Goal: Task Accomplishment & Management: Manage account settings

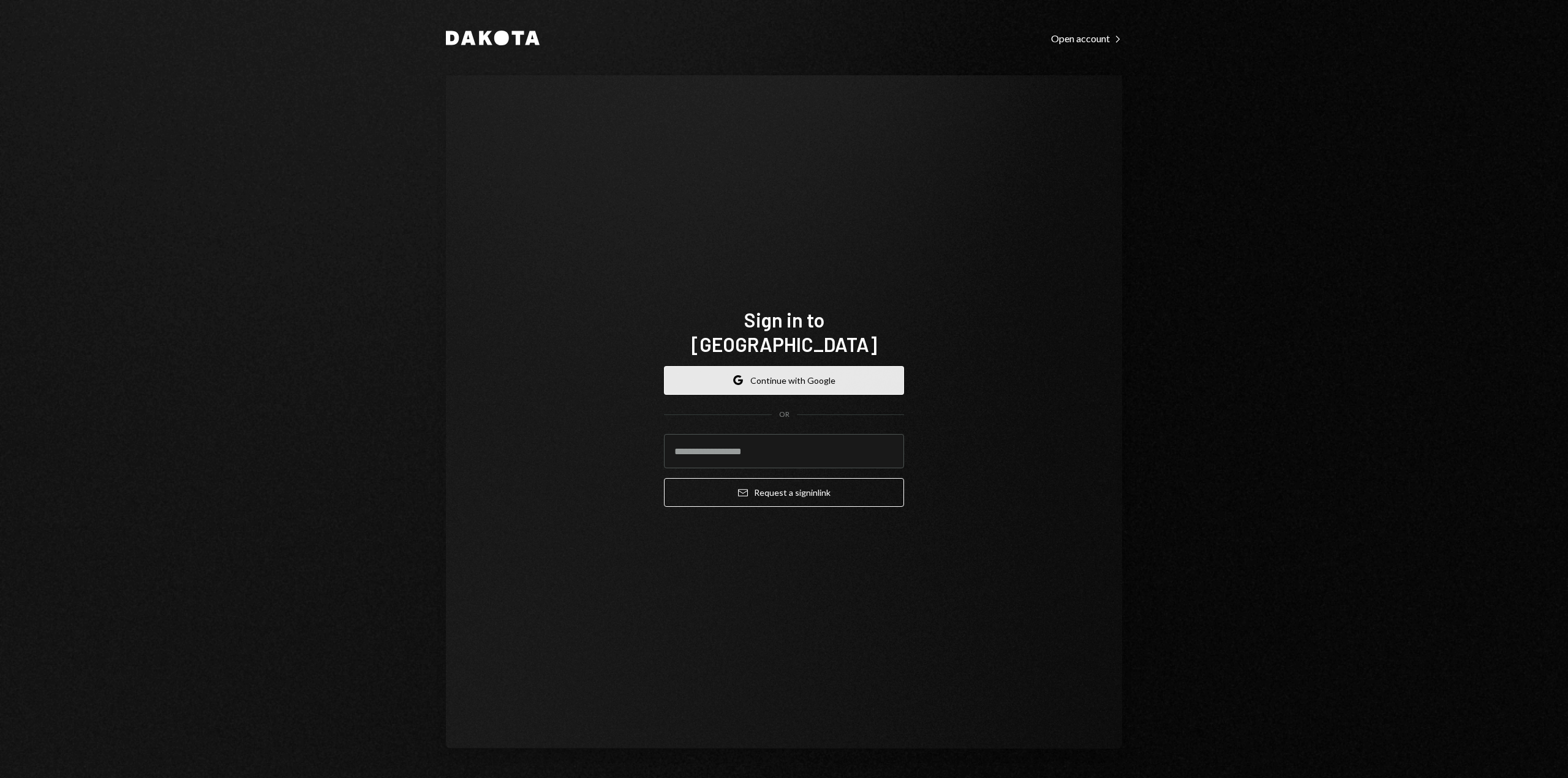
click at [827, 370] on button "Google Continue with Google" at bounding box center [784, 381] width 240 height 29
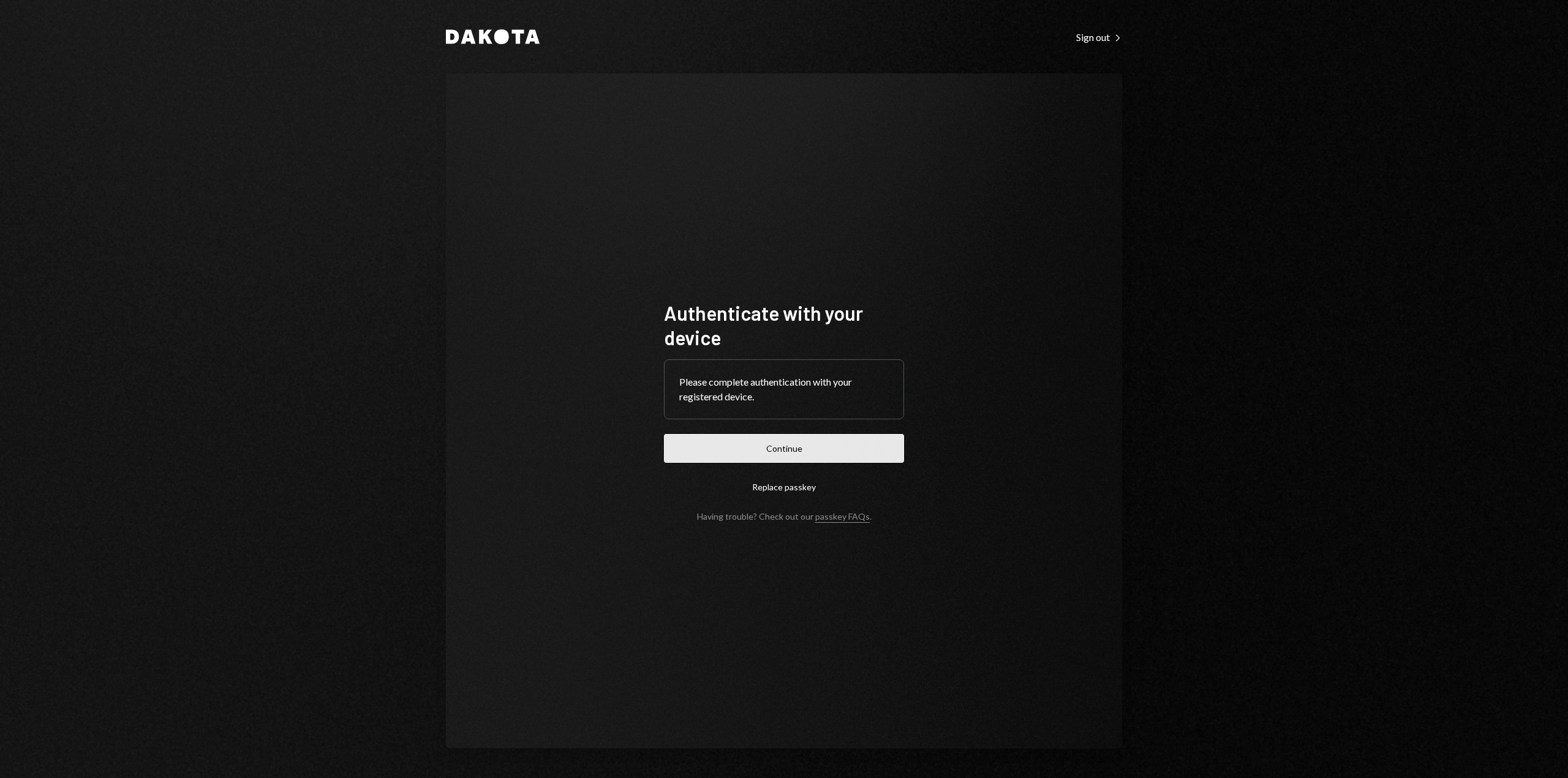
click at [767, 458] on button "Continue" at bounding box center [784, 448] width 240 height 29
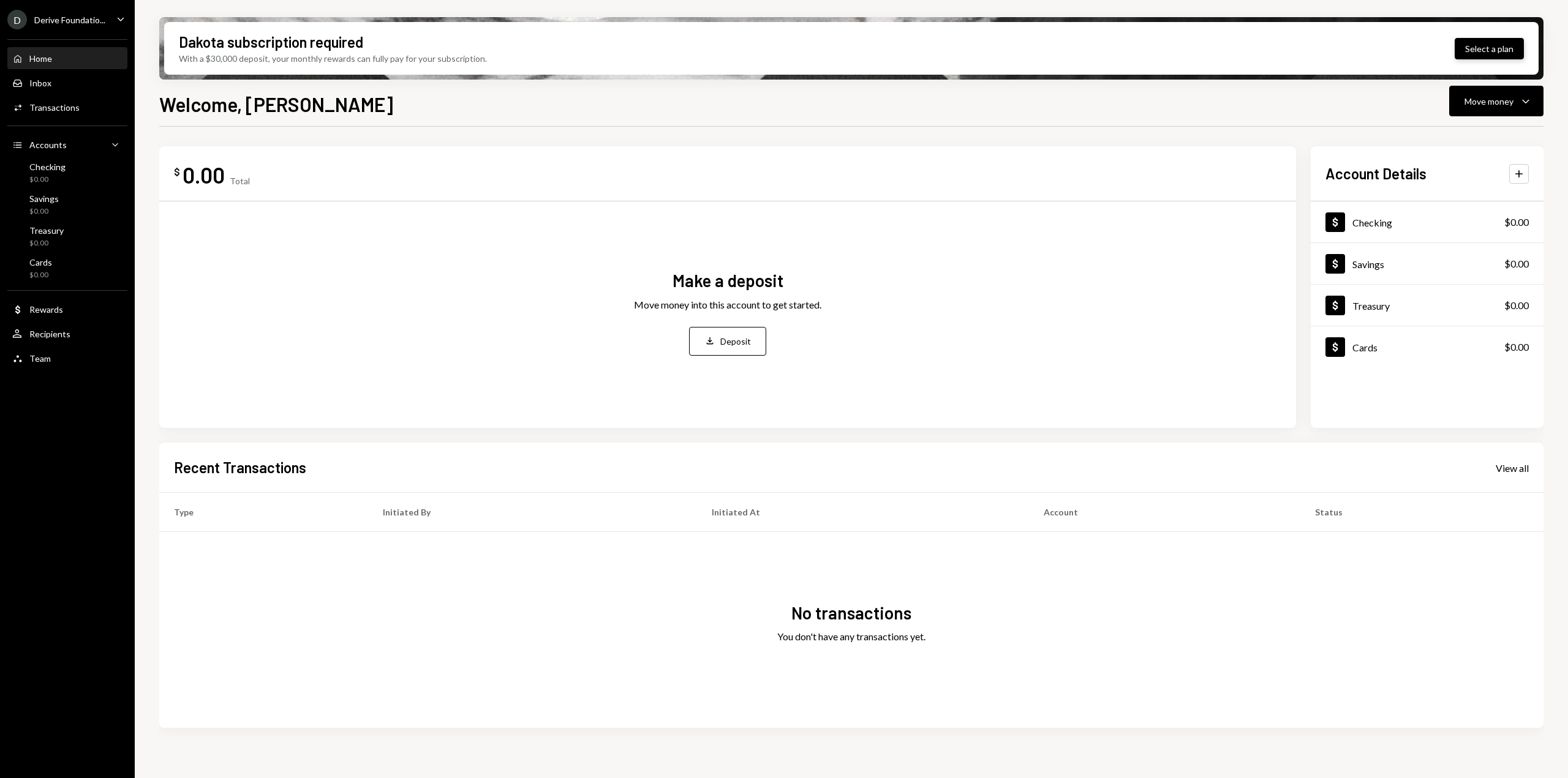
click at [1492, 49] on button "Select a plan" at bounding box center [1489, 48] width 69 height 21
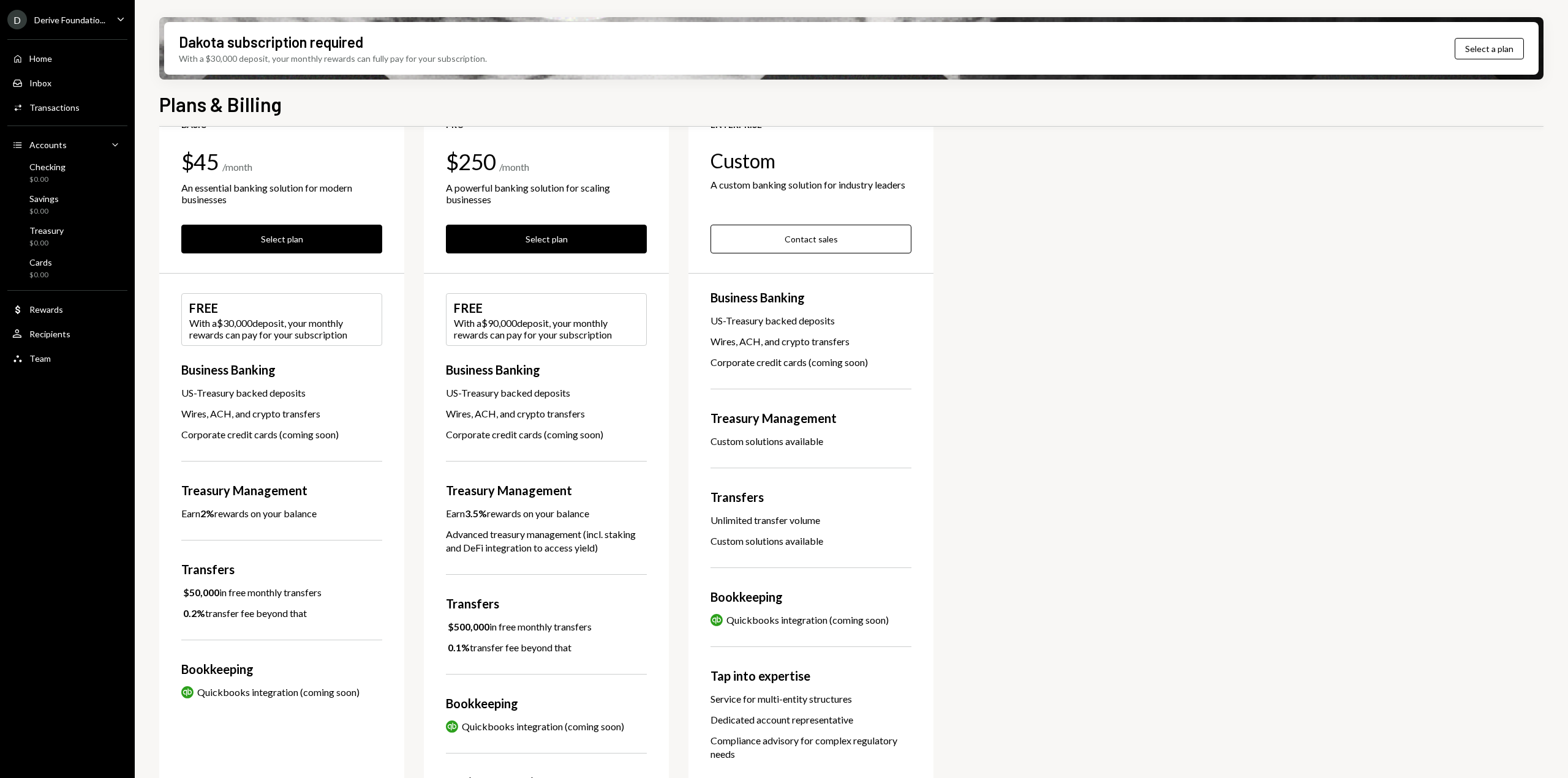
scroll to position [137, 0]
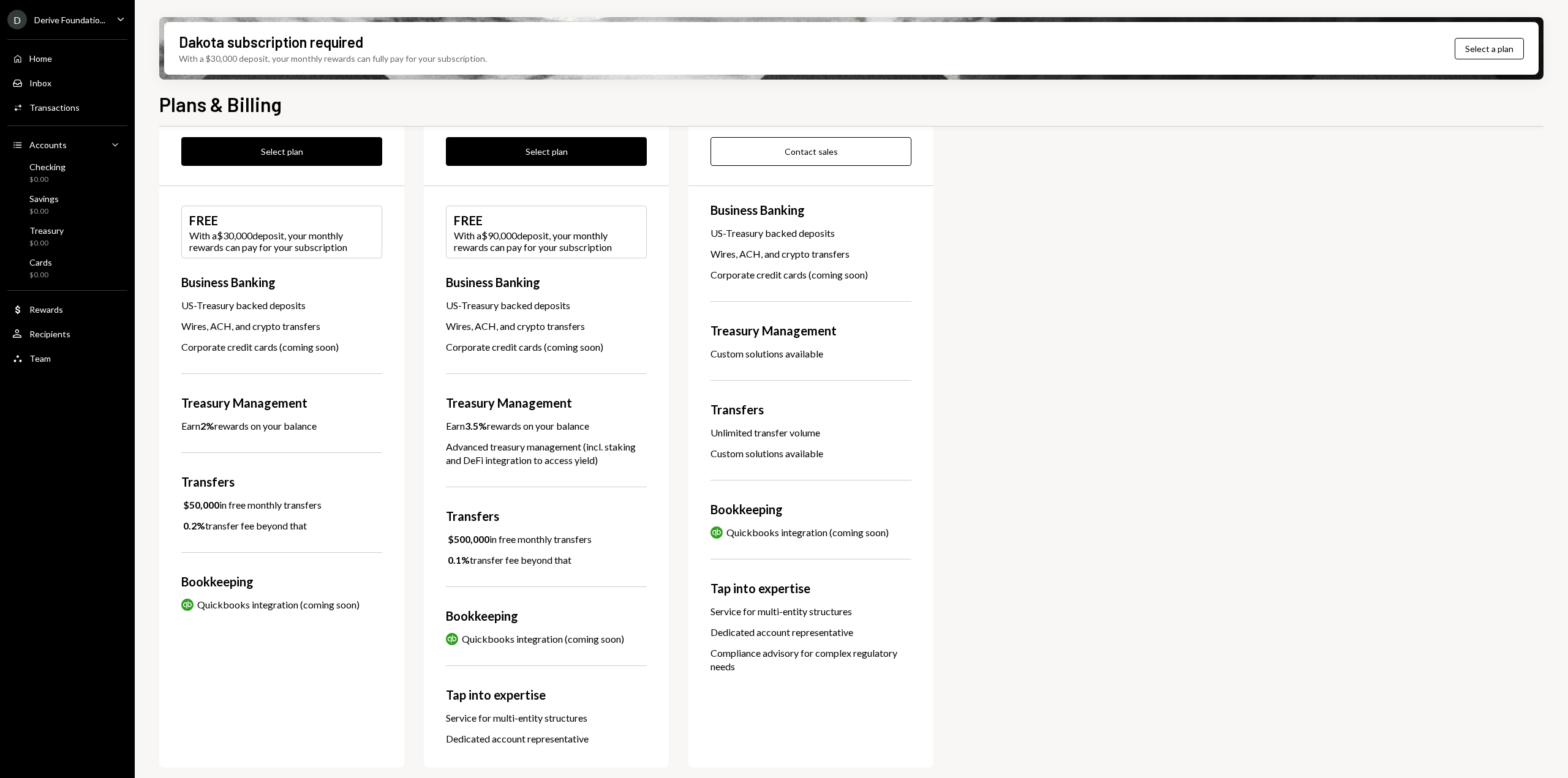
click at [114, 23] on icon "Caret Down" at bounding box center [120, 18] width 14 height 14
click at [50, 126] on div "Documents" at bounding box center [85, 125] width 131 height 10
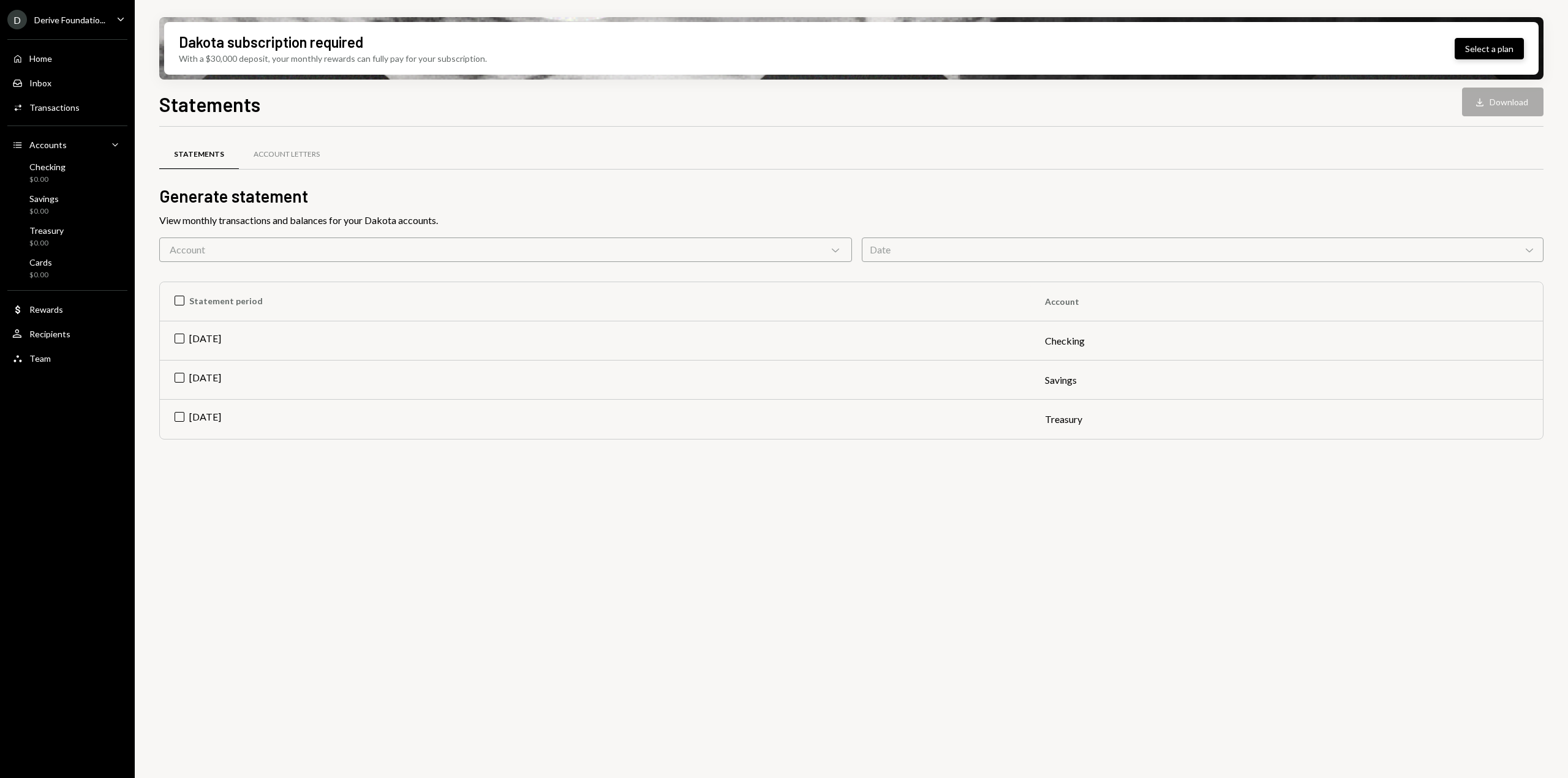
click at [1487, 51] on button "Select a plan" at bounding box center [1489, 48] width 69 height 21
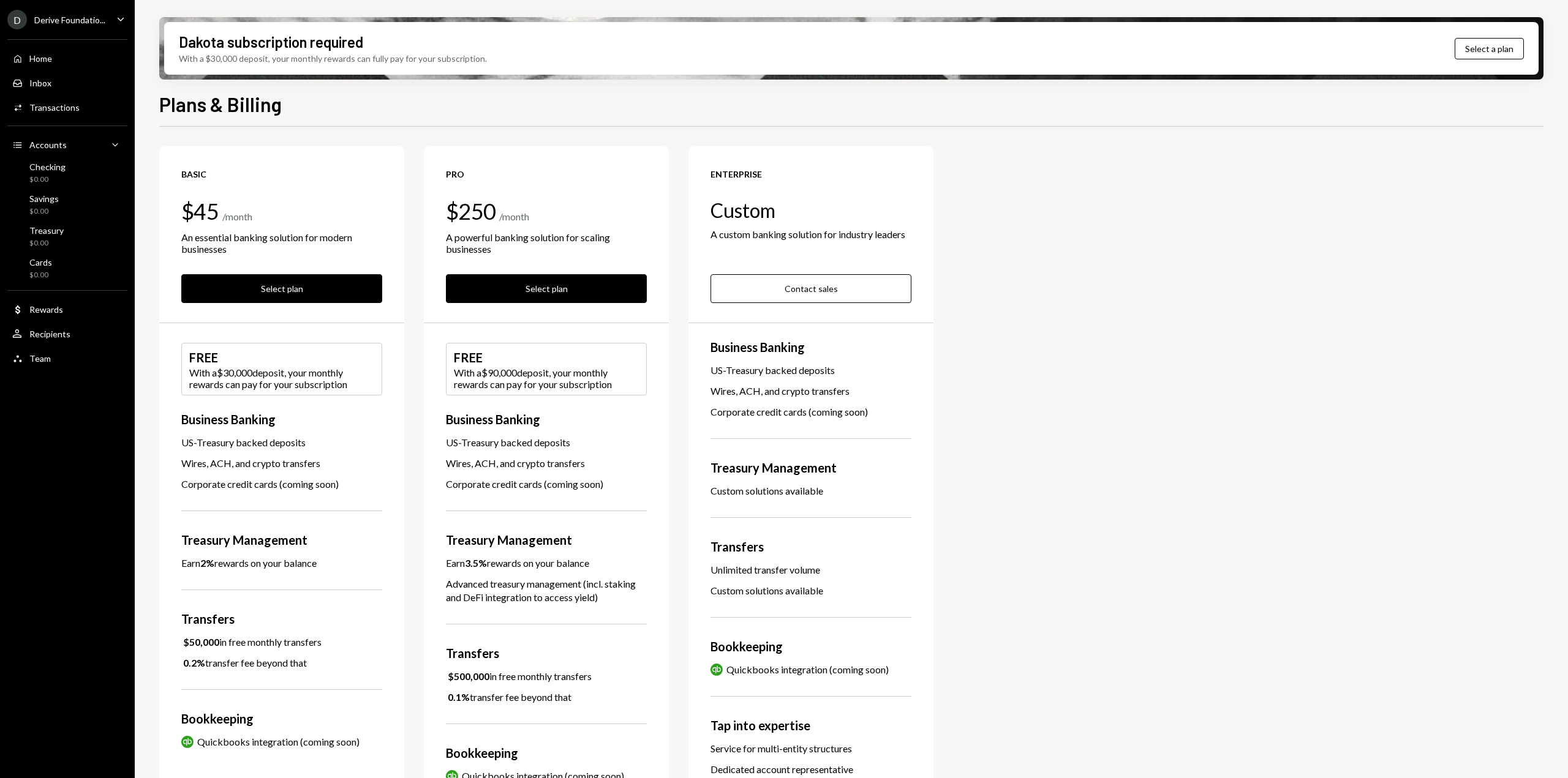
scroll to position [137, 0]
